Goal: Task Accomplishment & Management: Manage account settings

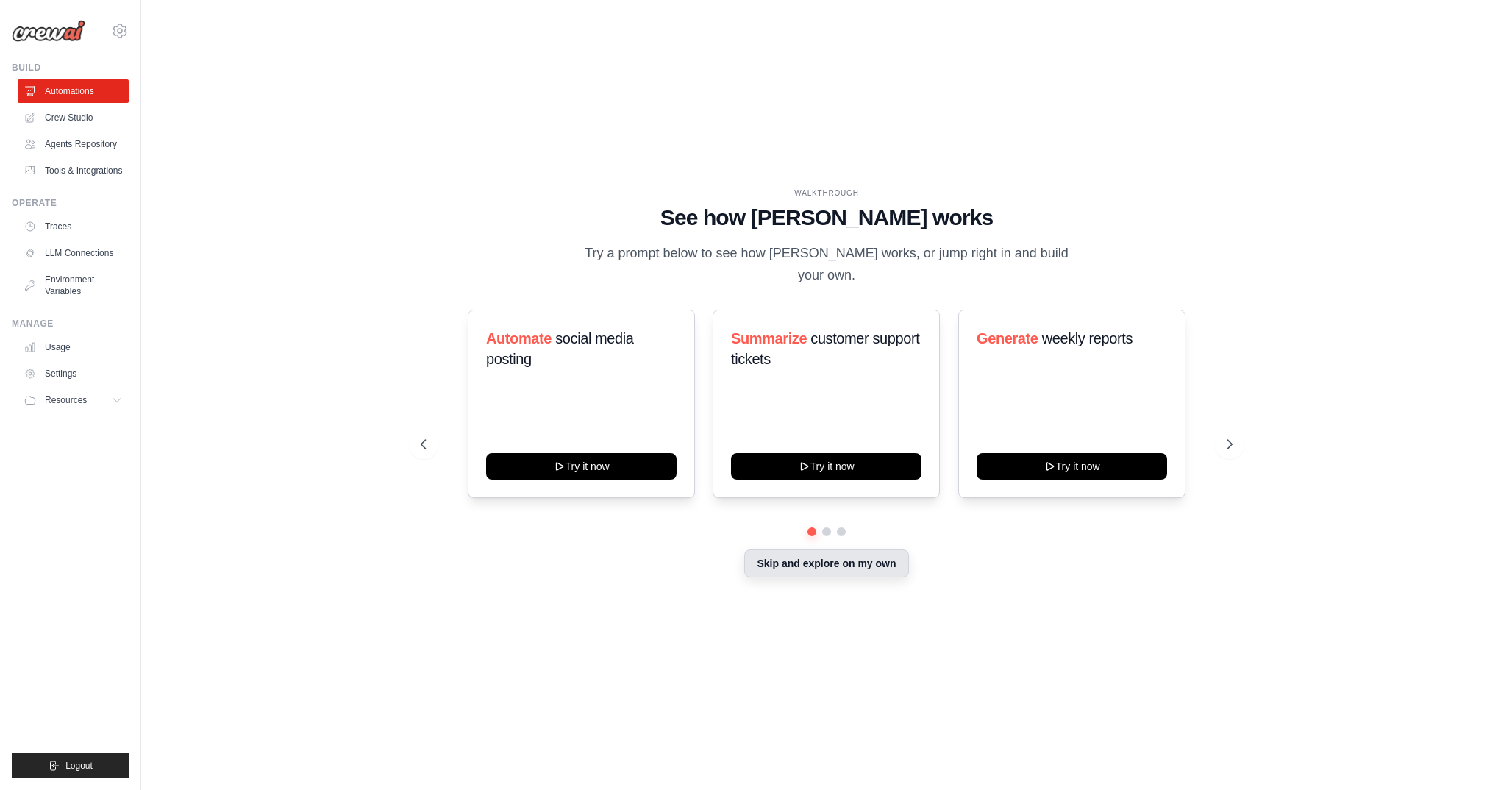
click at [844, 559] on button "Skip and explore on my own" at bounding box center [826, 564] width 164 height 28
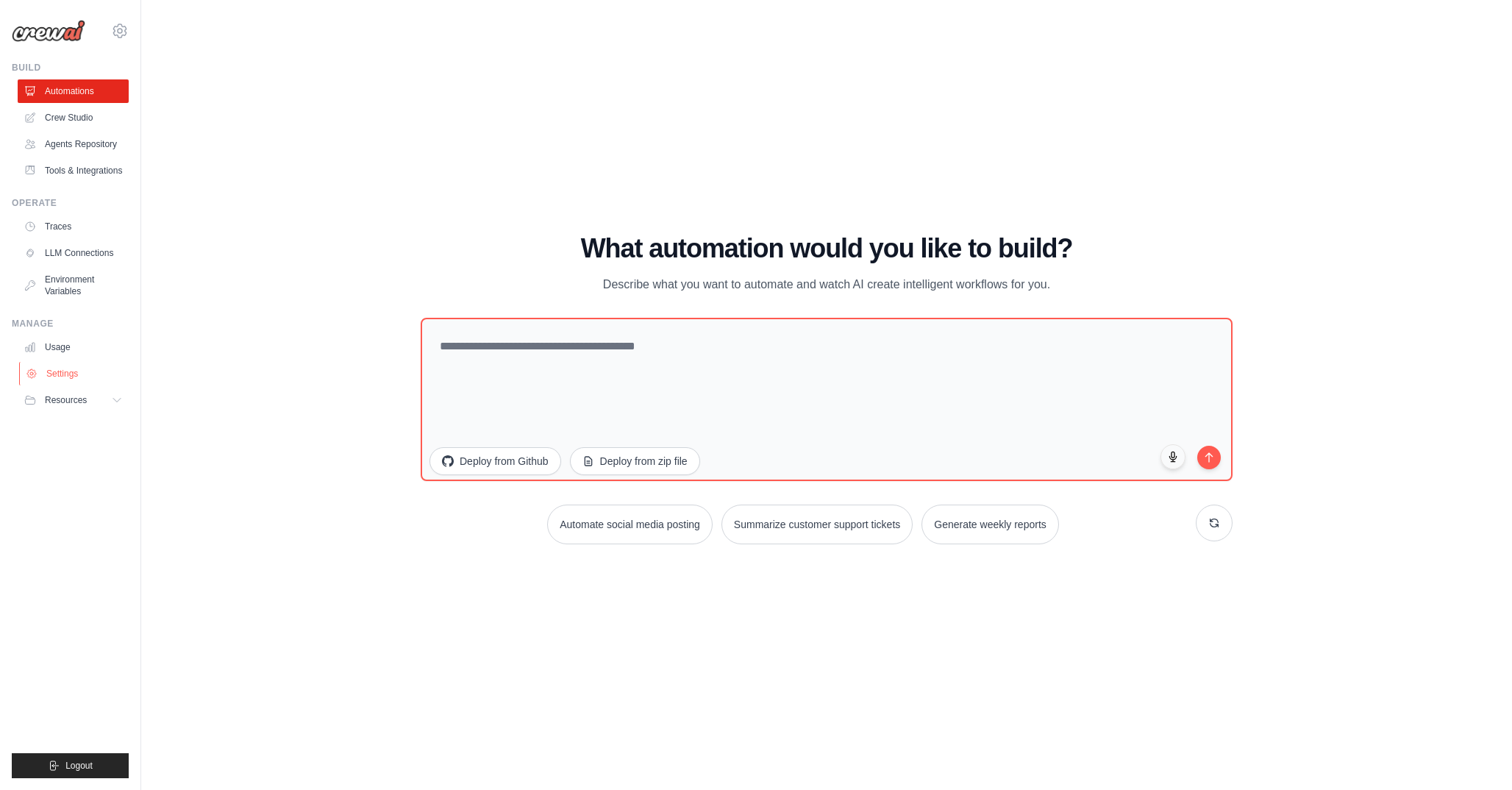
click at [67, 376] on link "Settings" at bounding box center [74, 374] width 111 height 23
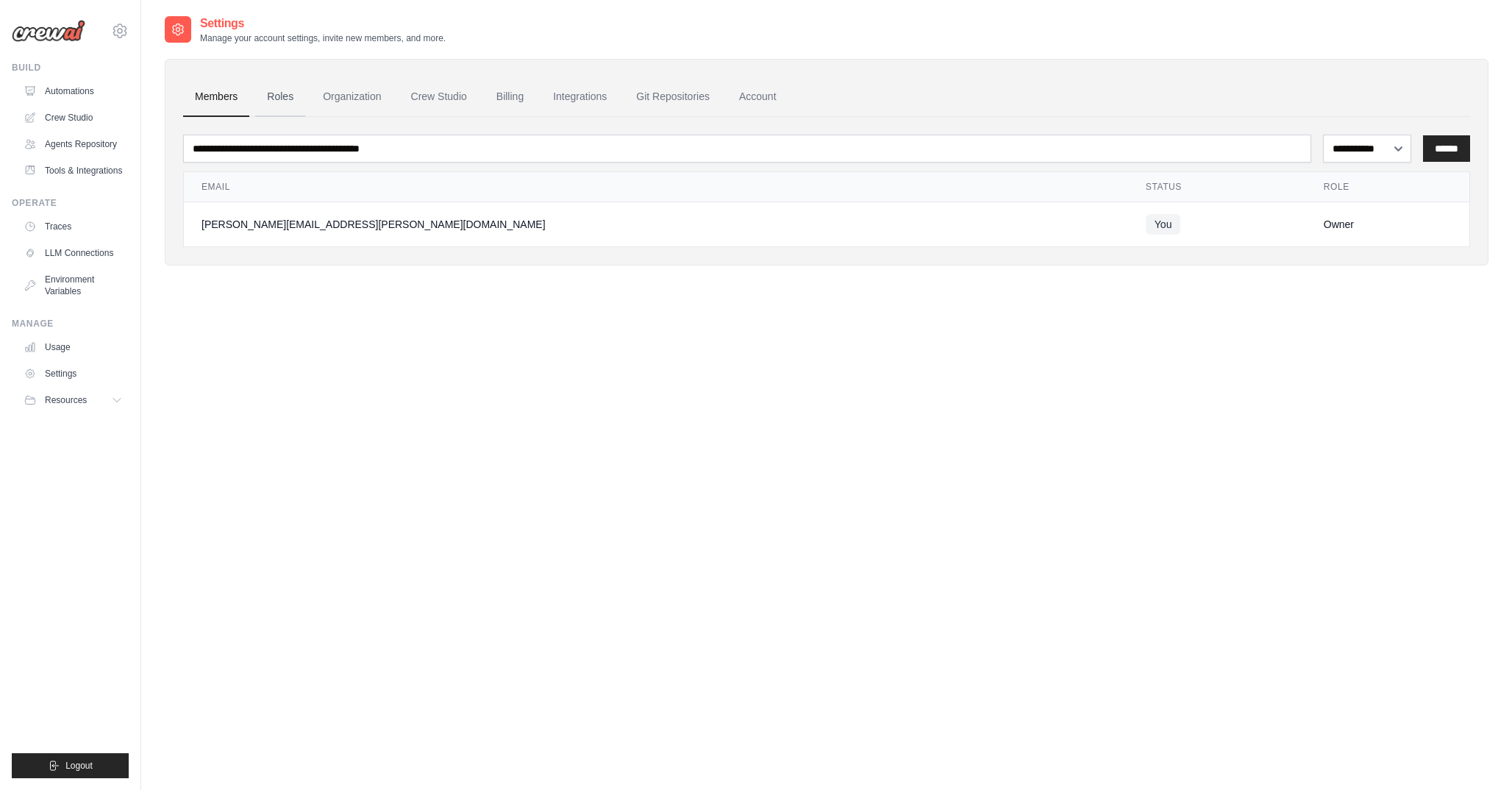
click at [288, 101] on link "Roles" at bounding box center [281, 97] width 50 height 40
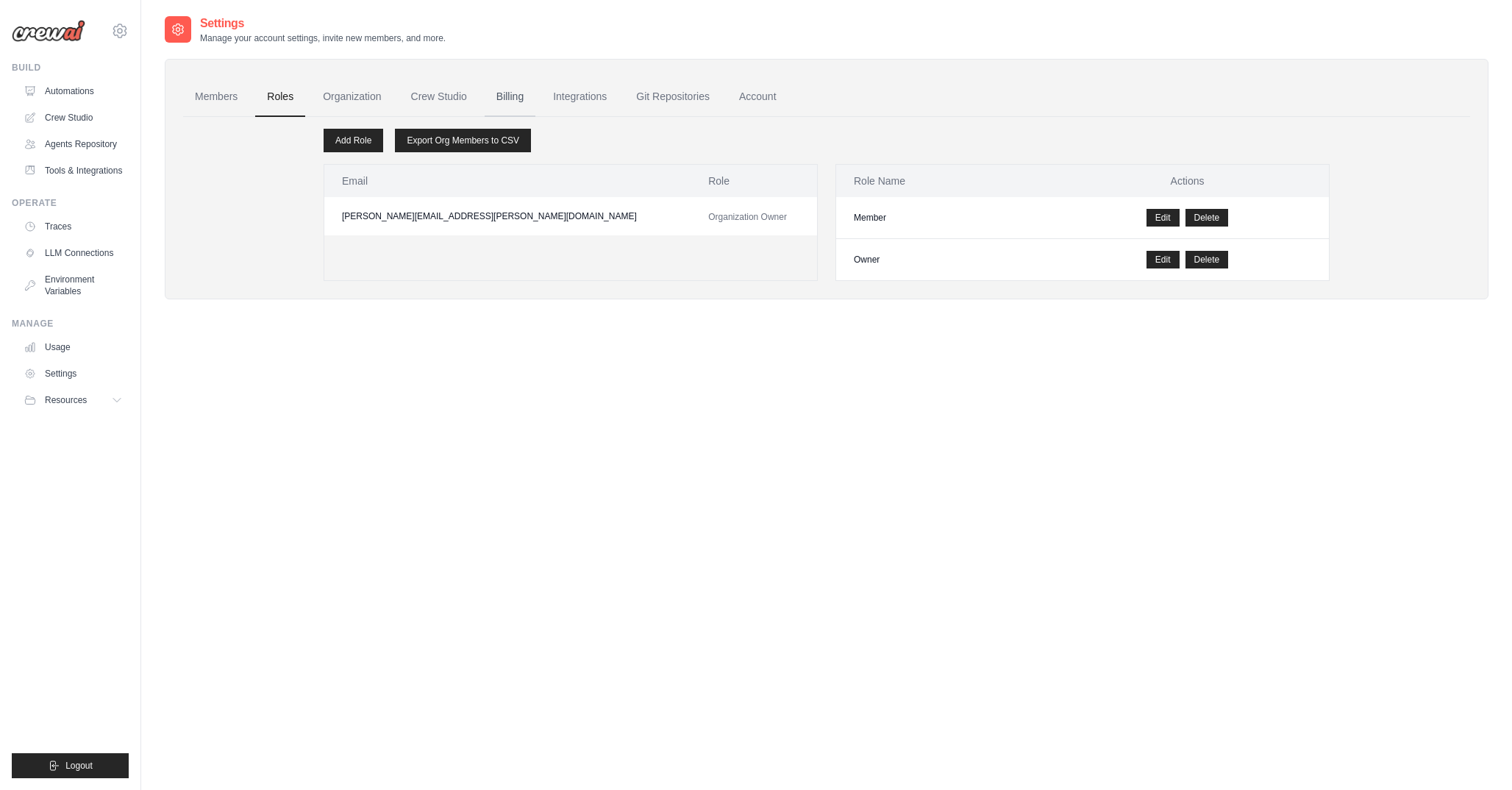
click at [505, 97] on link "Billing" at bounding box center [510, 97] width 51 height 40
